Goal: Information Seeking & Learning: Learn about a topic

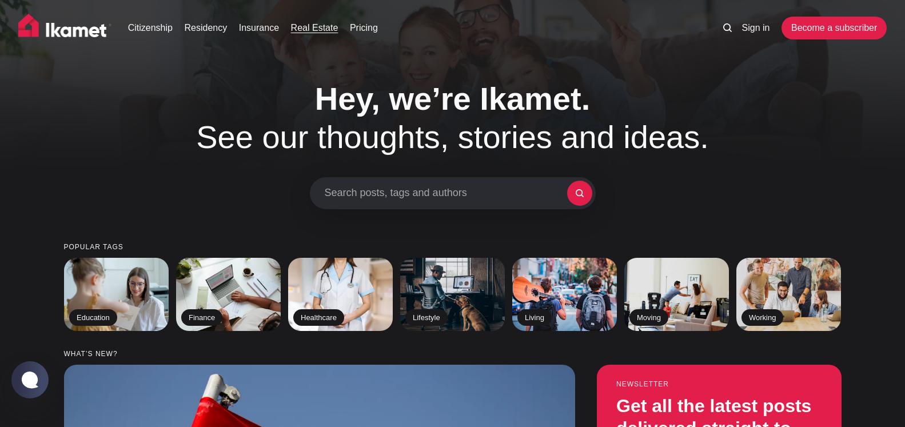
click at [311, 31] on link "Real Estate" at bounding box center [314, 28] width 47 height 14
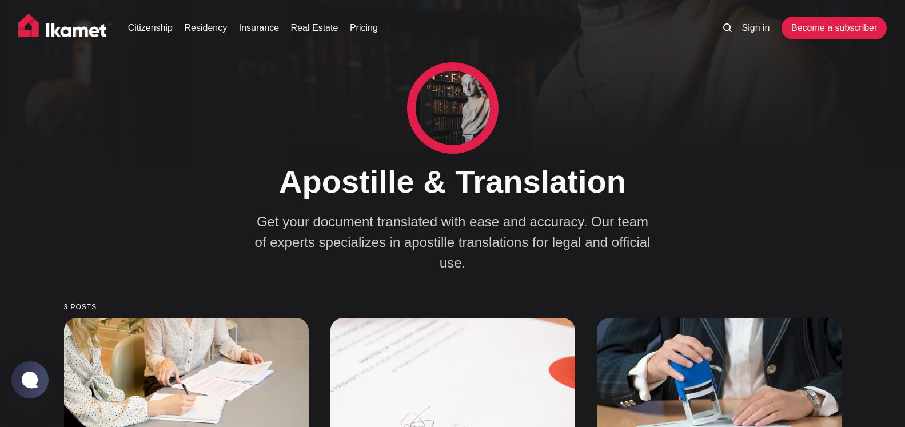
click at [317, 32] on link "Real Estate" at bounding box center [314, 28] width 47 height 14
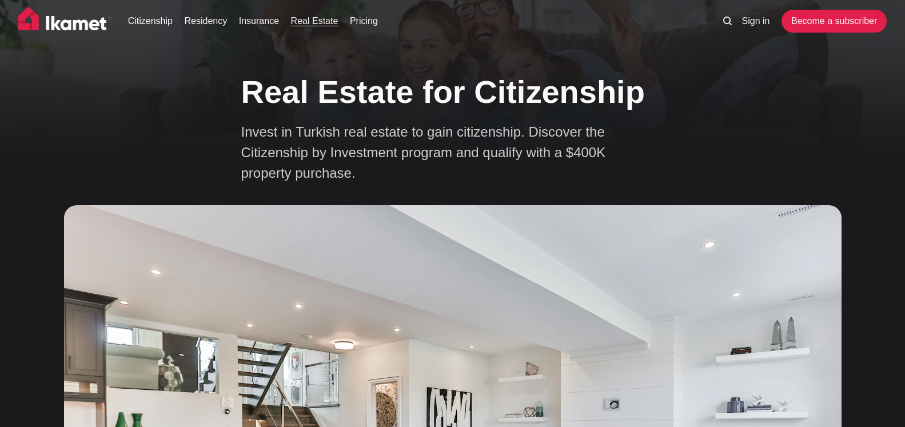
scroll to position [41, 0]
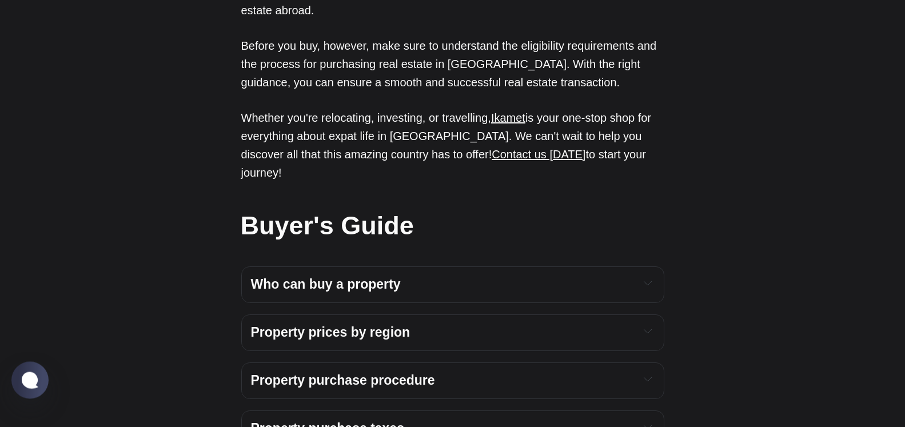
scroll to position [4443, 0]
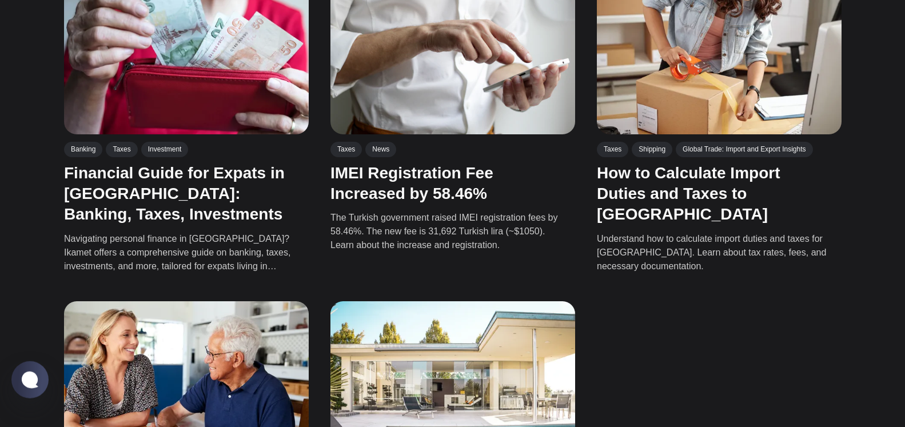
scroll to position [734, 0]
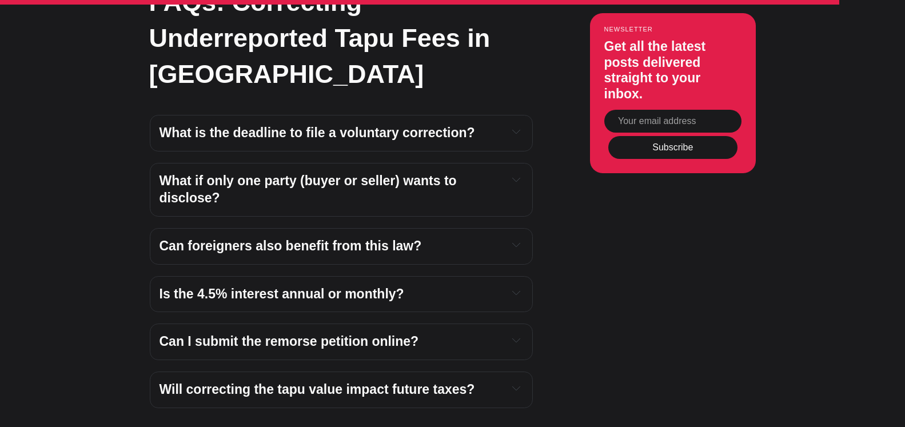
scroll to position [4996, 0]
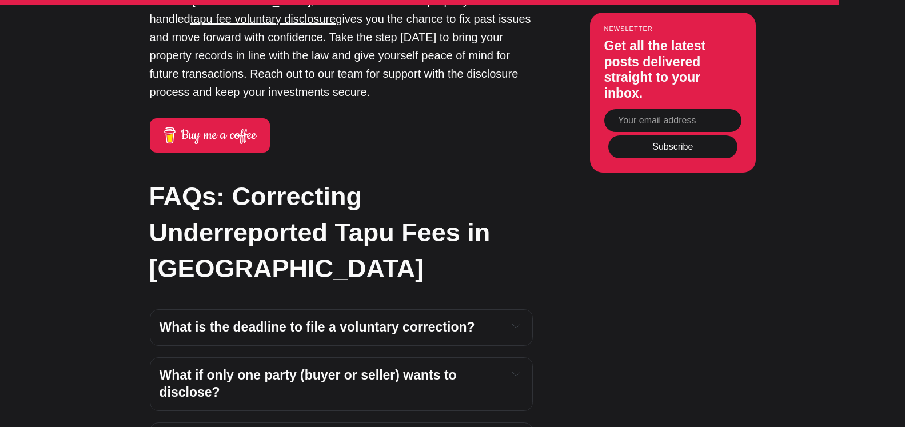
click at [442, 319] on span "What is the deadline to file a voluntary correction?" at bounding box center [316, 326] width 315 height 15
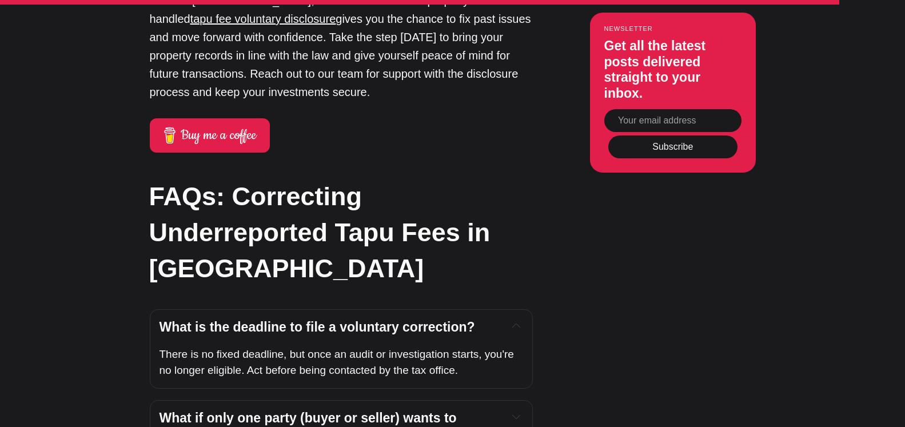
click at [442, 319] on span "What is the deadline to file a voluntary correction?" at bounding box center [316, 326] width 315 height 15
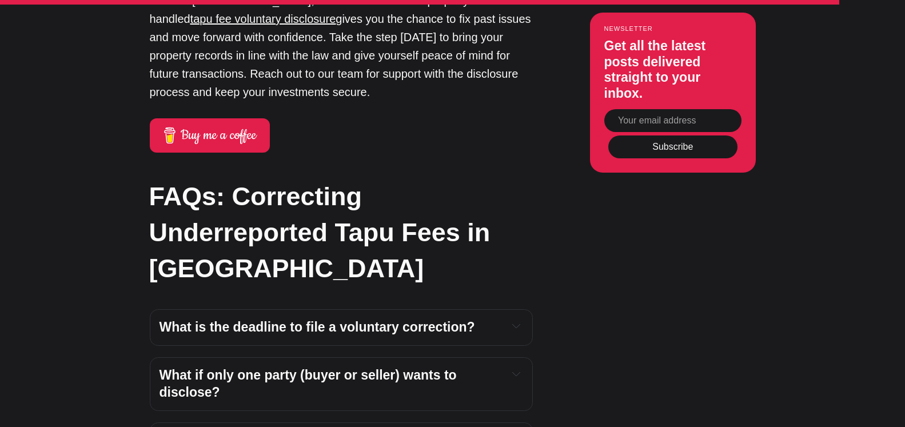
click at [370, 319] on span "What is the deadline to file a voluntary correction?" at bounding box center [316, 326] width 315 height 15
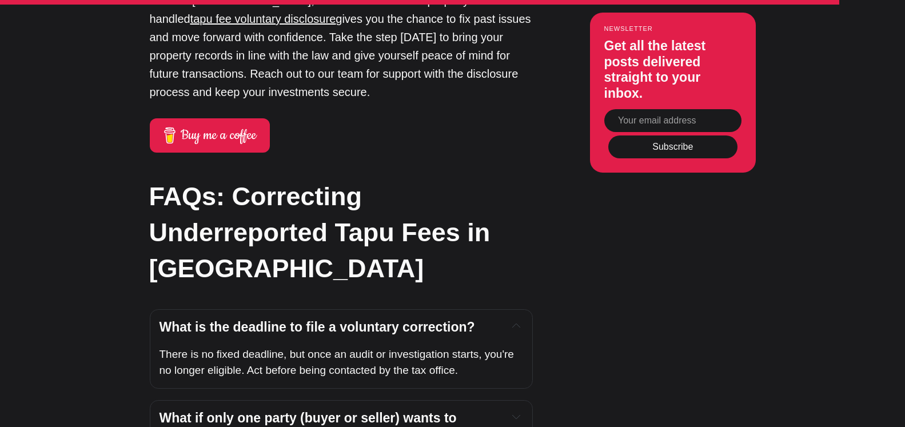
click at [367, 410] on span "What if only one party (buyer or seller) wants to disclose?" at bounding box center [309, 426] width 301 height 32
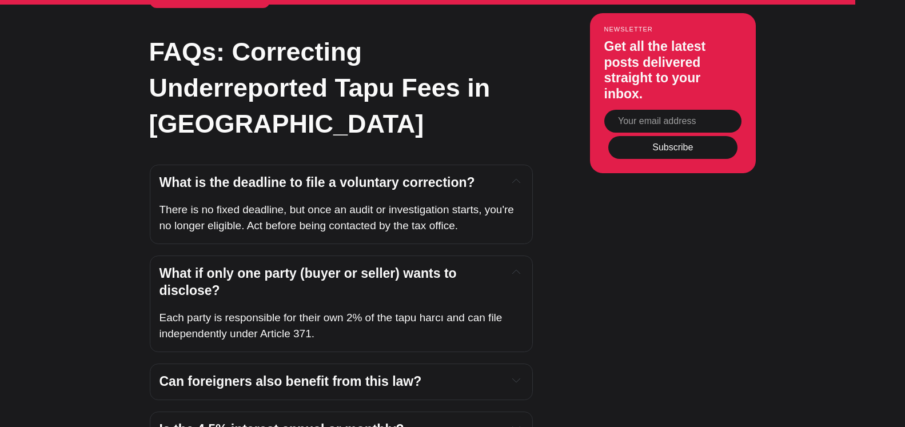
scroll to position [5159, 0]
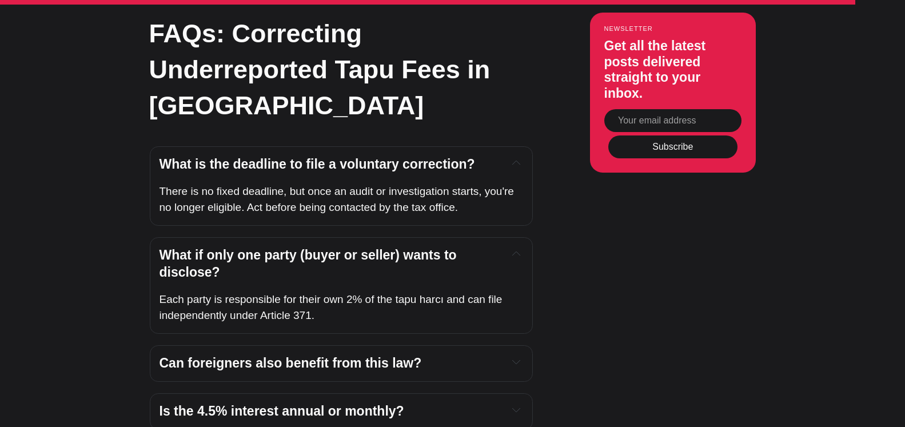
click at [302, 356] on span "Can foreigners also benefit from this law?" at bounding box center [290, 363] width 262 height 15
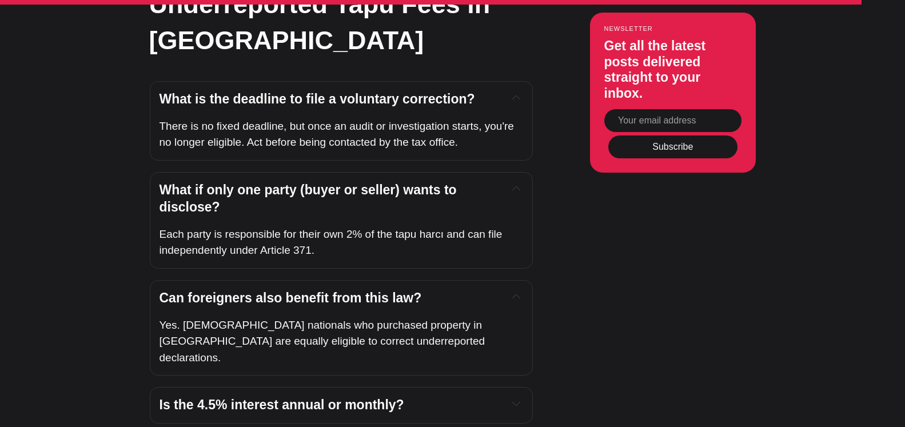
scroll to position [5272, 0]
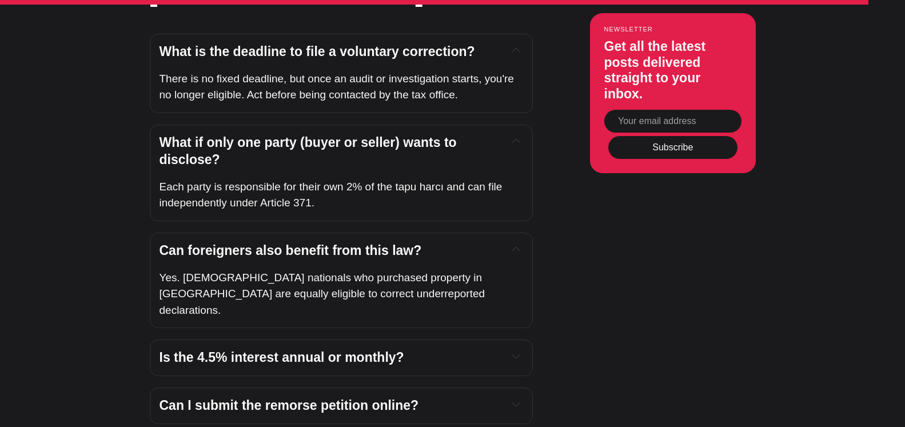
click at [350, 350] on span "Is the 4.5% interest annual or monthly?" at bounding box center [281, 357] width 245 height 15
click at [321, 350] on span "Is the 4.5% interest annual or monthly?" at bounding box center [281, 357] width 245 height 15
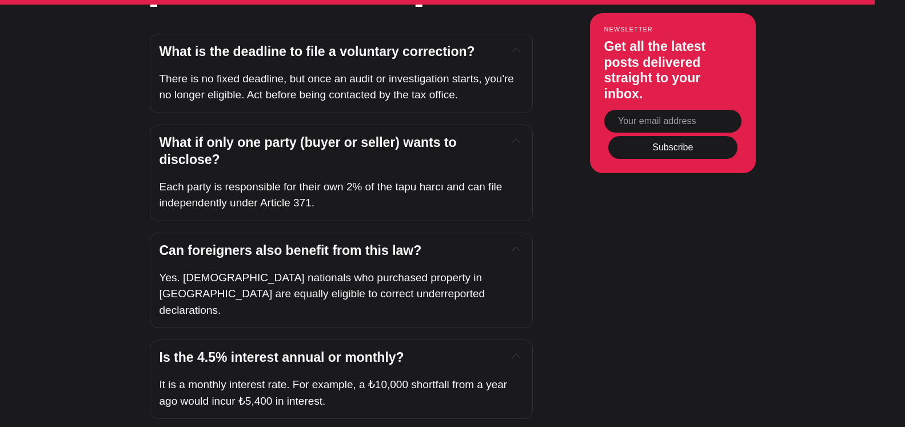
scroll to position [5355, 0]
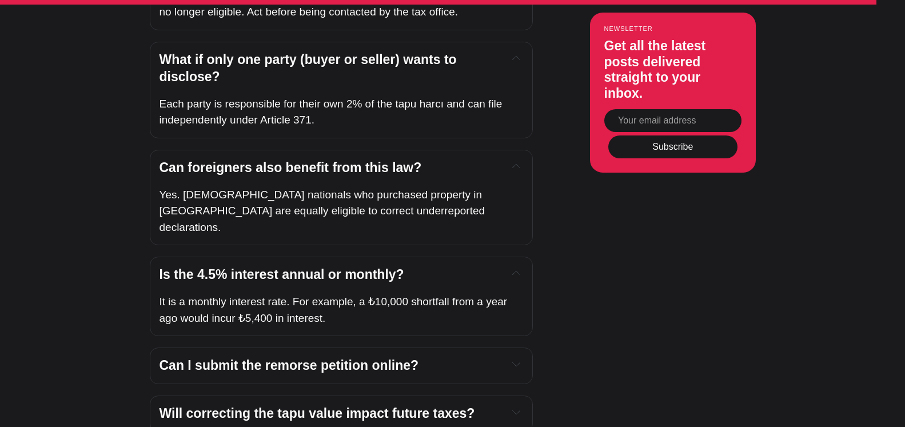
click at [343, 358] on span "Can I submit the remorse petition online?" at bounding box center [288, 365] width 259 height 15
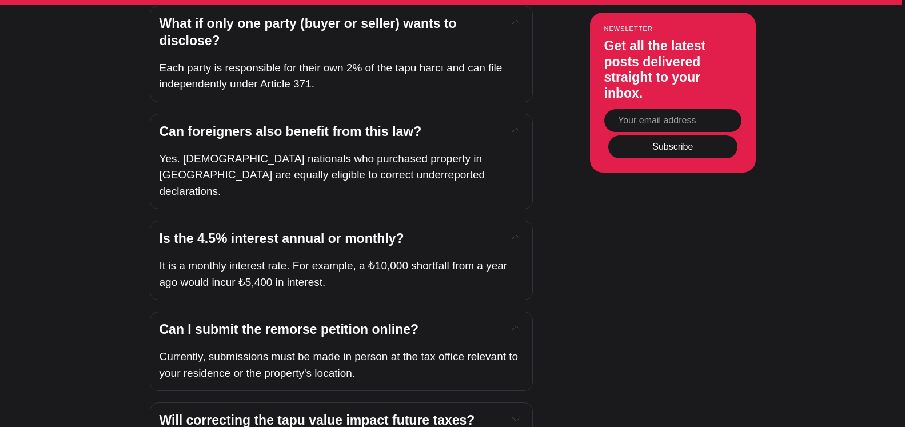
scroll to position [5534, 0]
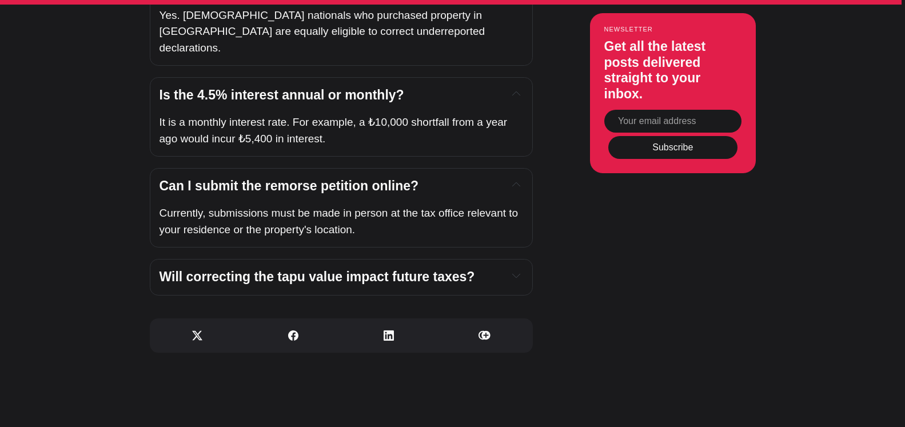
click at [361, 269] on span "Will correcting the tapu value impact future taxes?" at bounding box center [316, 276] width 315 height 15
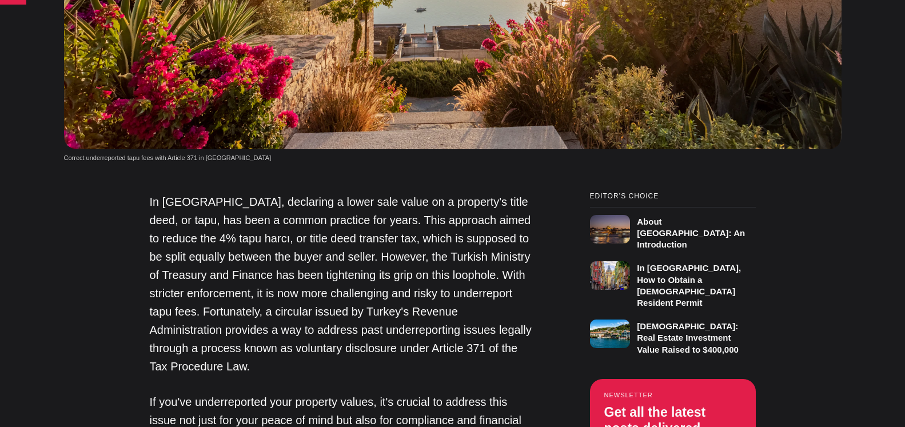
scroll to position [808, 0]
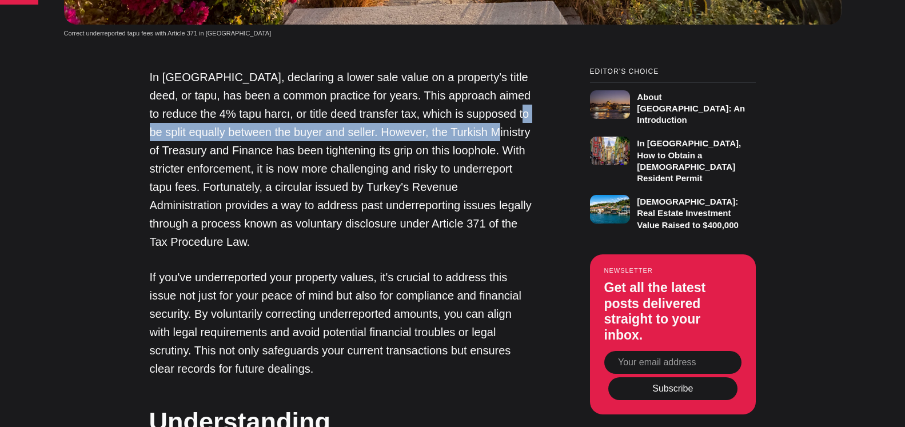
drag, startPoint x: 905, startPoint y: 351, endPoint x: 871, endPoint y: 41, distance: 311.7
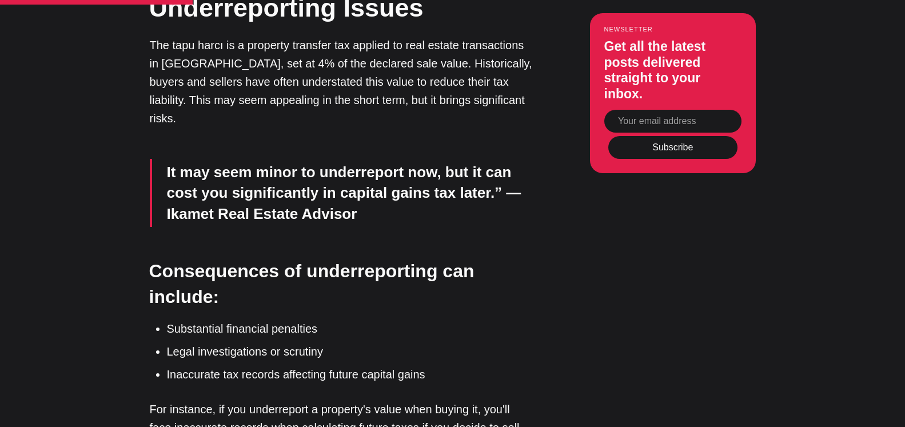
scroll to position [1663, 0]
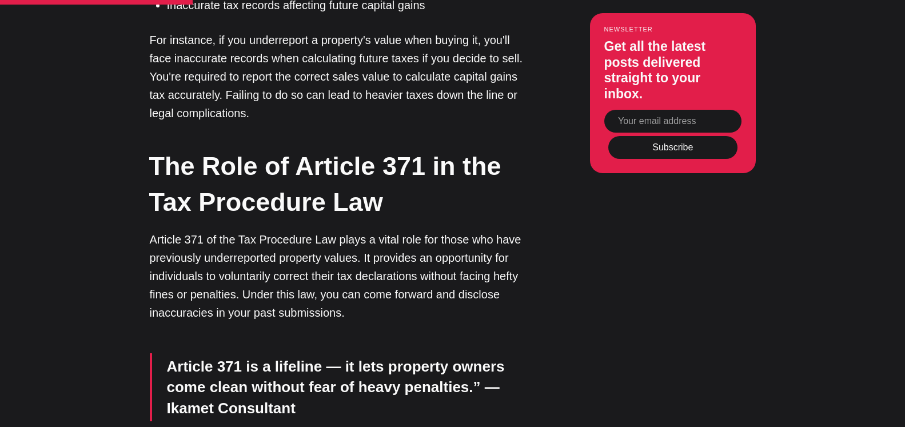
click at [609, 122] on input "Your email address" at bounding box center [672, 120] width 137 height 23
type input "[EMAIL_ADDRESS][DOMAIN_NAME]"
click at [667, 151] on button "Subscribe" at bounding box center [672, 146] width 129 height 23
